Goal: Information Seeking & Learning: Learn about a topic

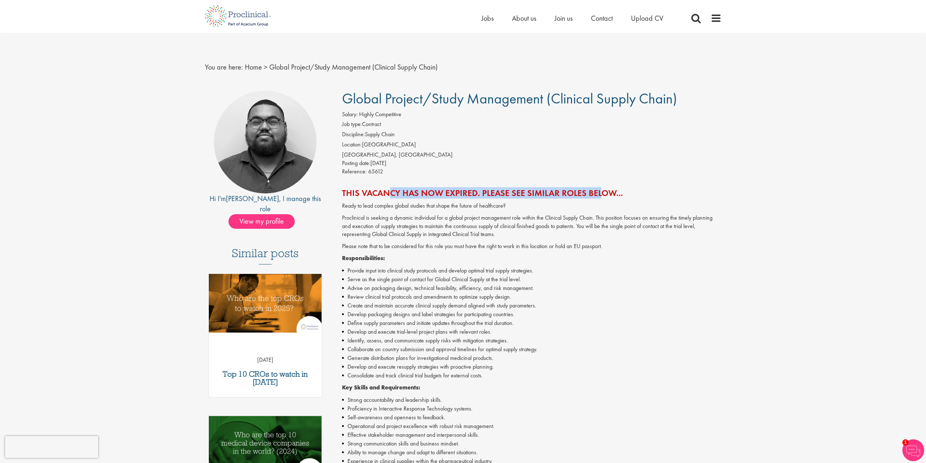
drag, startPoint x: 382, startPoint y: 193, endPoint x: 598, endPoint y: 186, distance: 216.3
click at [598, 186] on div "Global Project/Study Management (Clinical Supply Chain) Salary: Highly Competit…" at bounding box center [529, 367] width 396 height 553
click at [632, 178] on div "Global Project/Study Management (Clinical Supply Chain) Salary: Highly Competit…" at bounding box center [529, 367] width 396 height 553
click at [487, 22] on span "Jobs" at bounding box center [487, 17] width 12 height 9
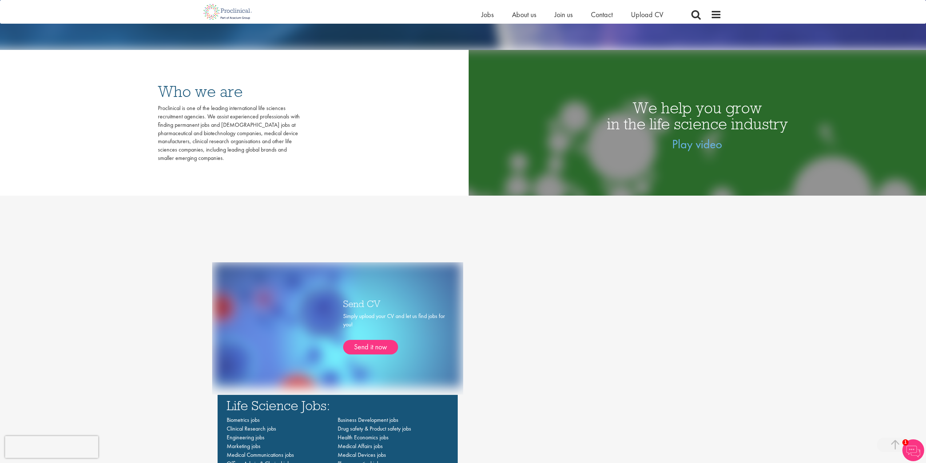
scroll to position [182, 0]
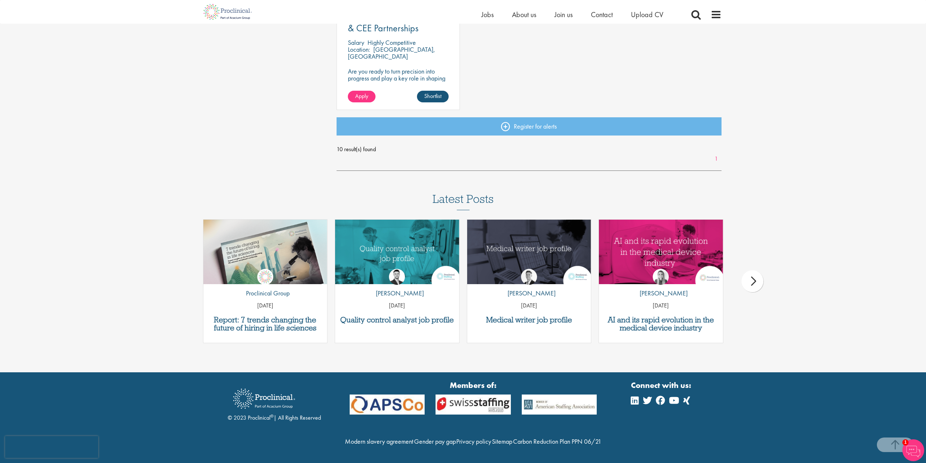
scroll to position [582, 0]
